Goal: Task Accomplishment & Management: Manage account settings

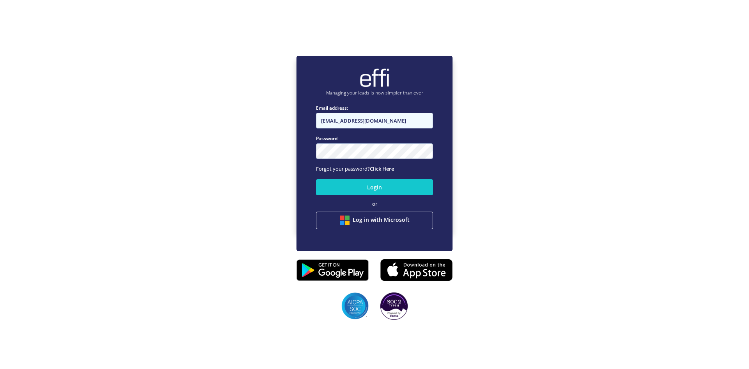
type input "[EMAIL_ADDRESS][DOMAIN_NAME]"
click at [390, 190] on button "Login" at bounding box center [374, 187] width 117 height 16
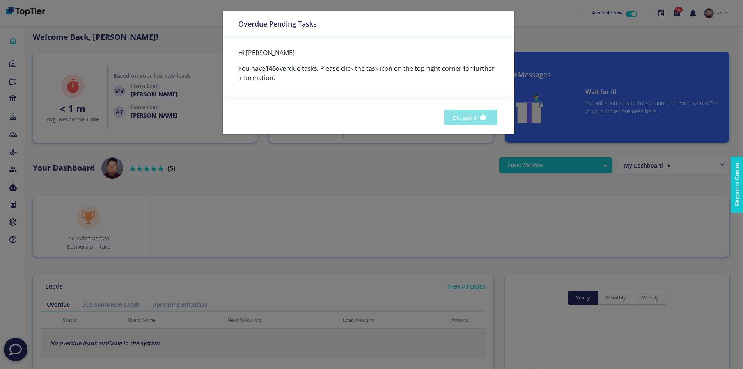
click at [471, 118] on button "Ok, got it" at bounding box center [470, 117] width 53 height 15
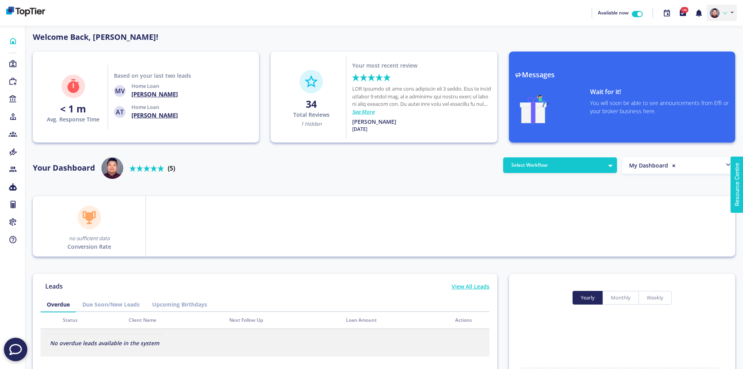
click at [722, 11] on link at bounding box center [722, 13] width 30 height 16
click at [713, 30] on link "Profile" at bounding box center [706, 30] width 62 height 11
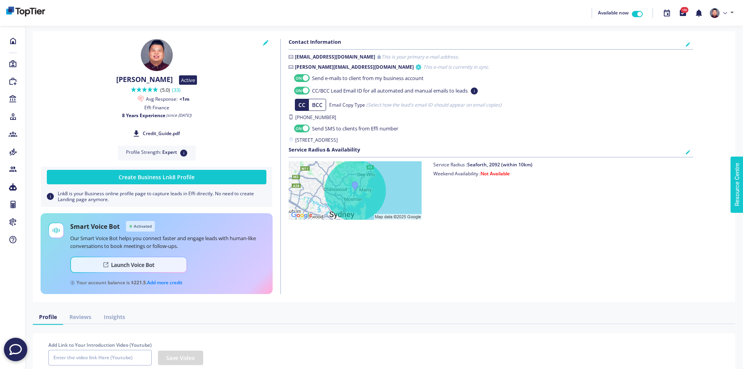
checkbox input "true"
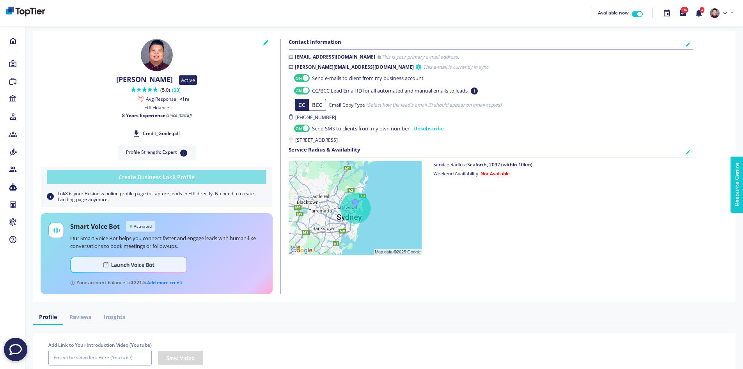
click at [197, 181] on button "Create Business Lnk8 Profile" at bounding box center [157, 177] width 220 height 14
